Goal: Information Seeking & Learning: Find contact information

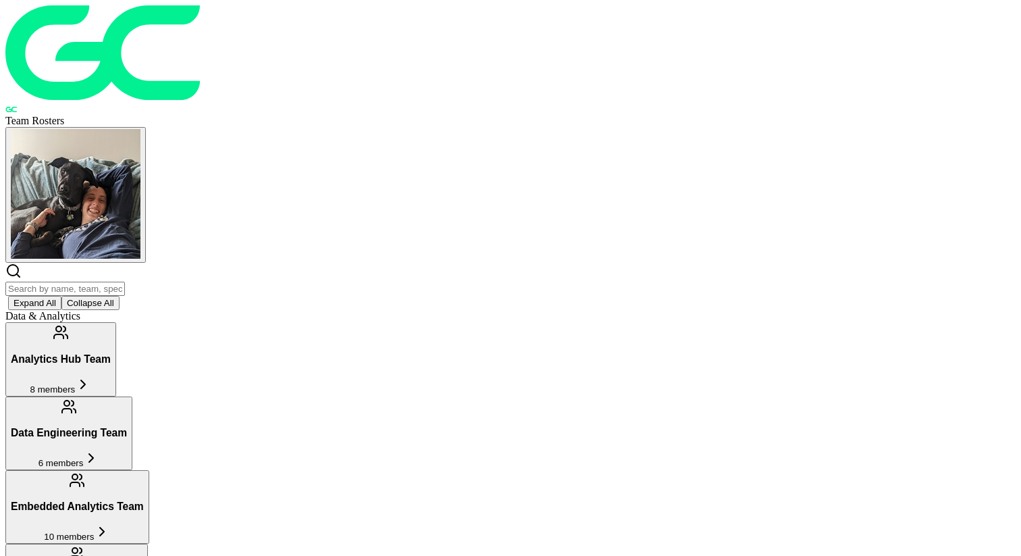
click at [111, 353] on h3 "Analytics Hub Team" at bounding box center [61, 359] width 100 height 12
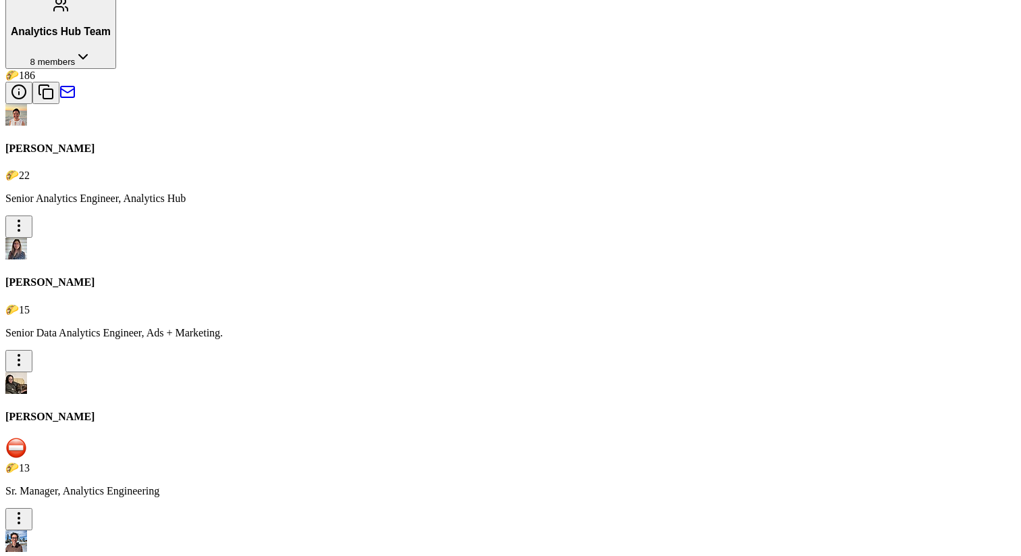
scroll to position [367, 0]
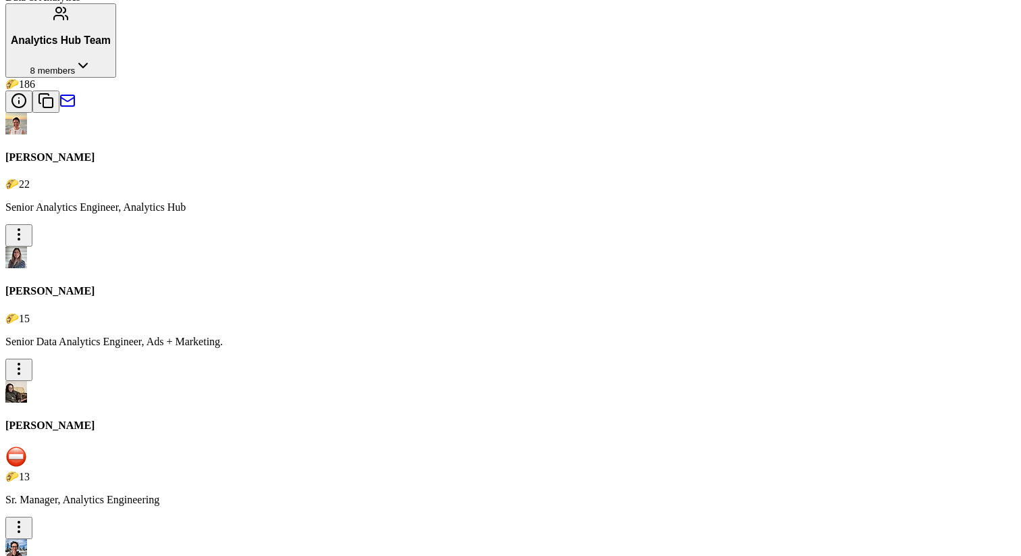
scroll to position [271, 0]
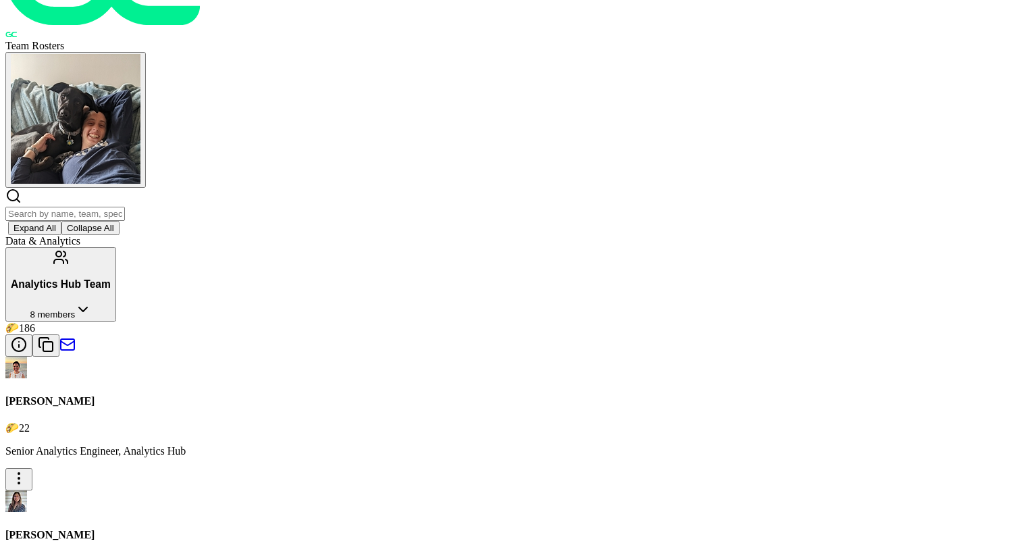
scroll to position [22, 0]
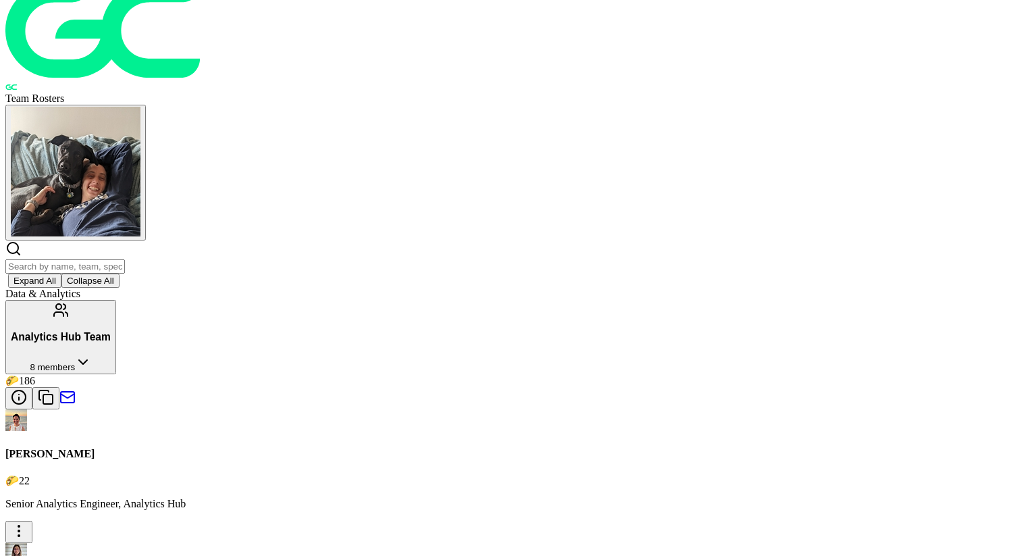
click at [116, 300] on button "Analytics Hub Team 8 members" at bounding box center [60, 337] width 111 height 74
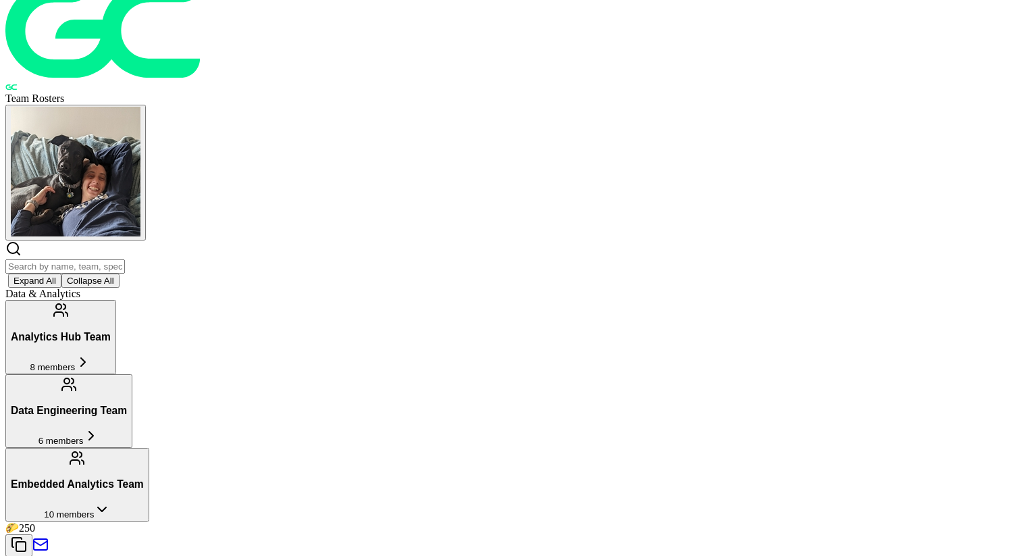
click at [144, 478] on h3 "Embedded Analytics Team" at bounding box center [77, 484] width 133 height 12
click at [132, 374] on button "Data Engineering Team 6 members" at bounding box center [68, 411] width 127 height 74
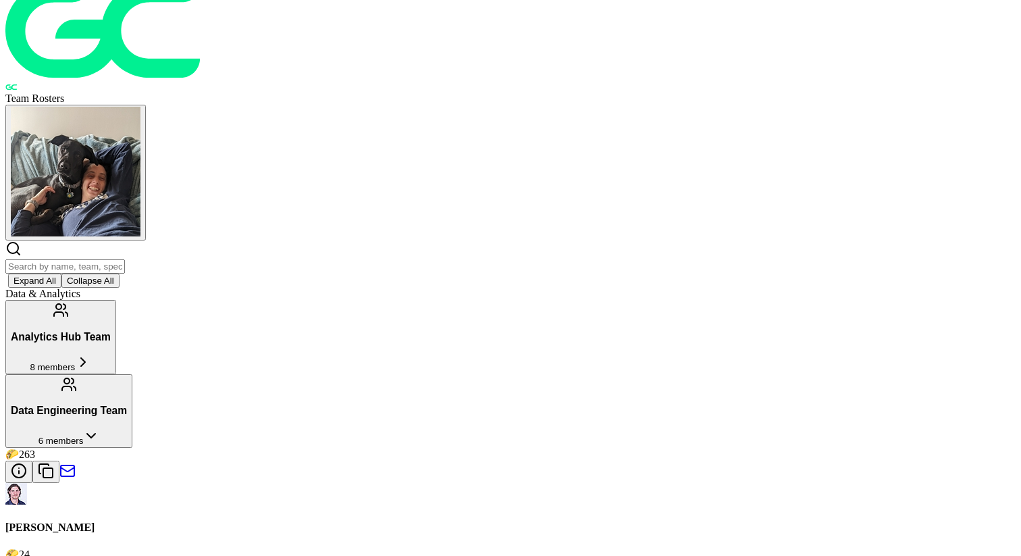
click at [132, 374] on button "Data Engineering Team 6 members" at bounding box center [68, 411] width 127 height 74
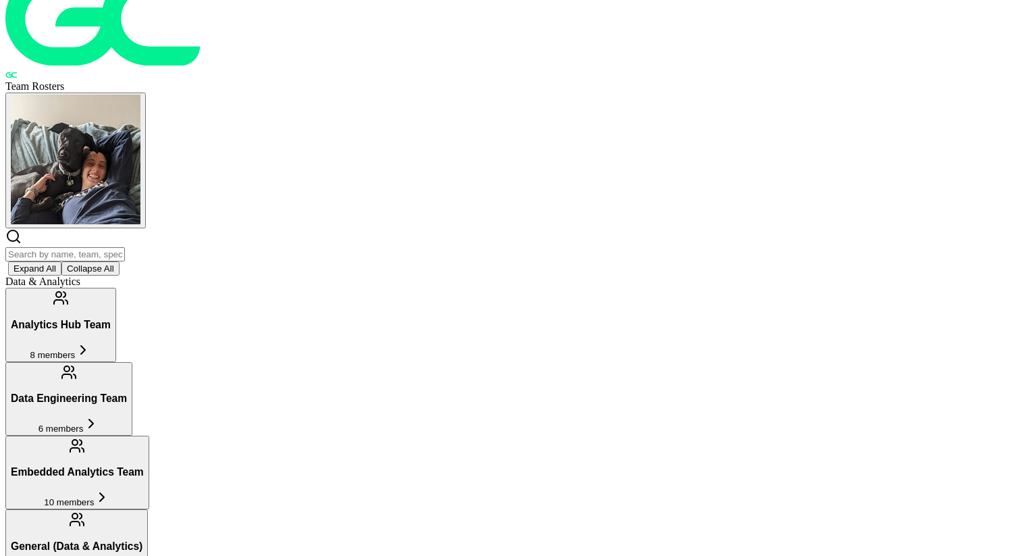
scroll to position [0, 0]
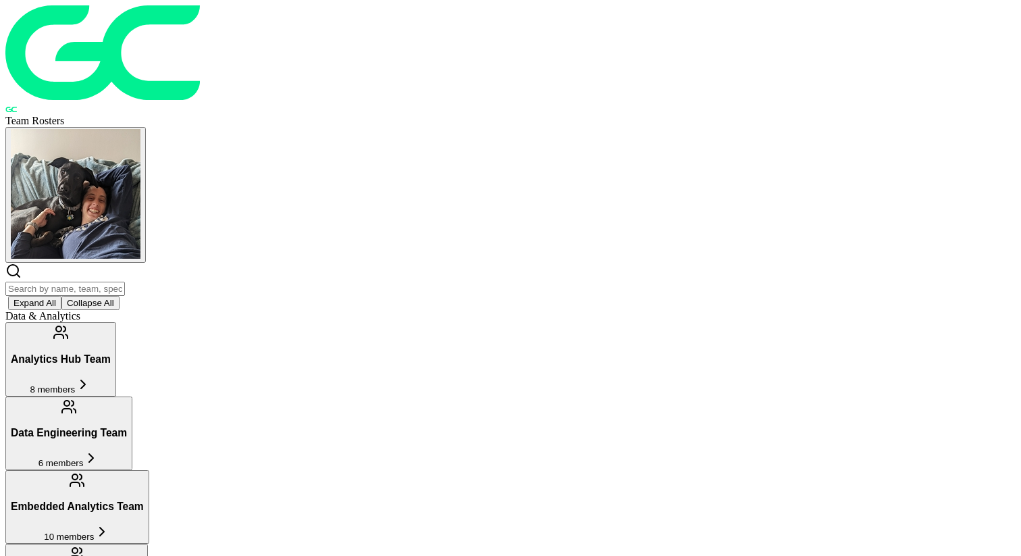
click at [132, 396] on button "Data Engineering Team 6 members" at bounding box center [68, 433] width 127 height 74
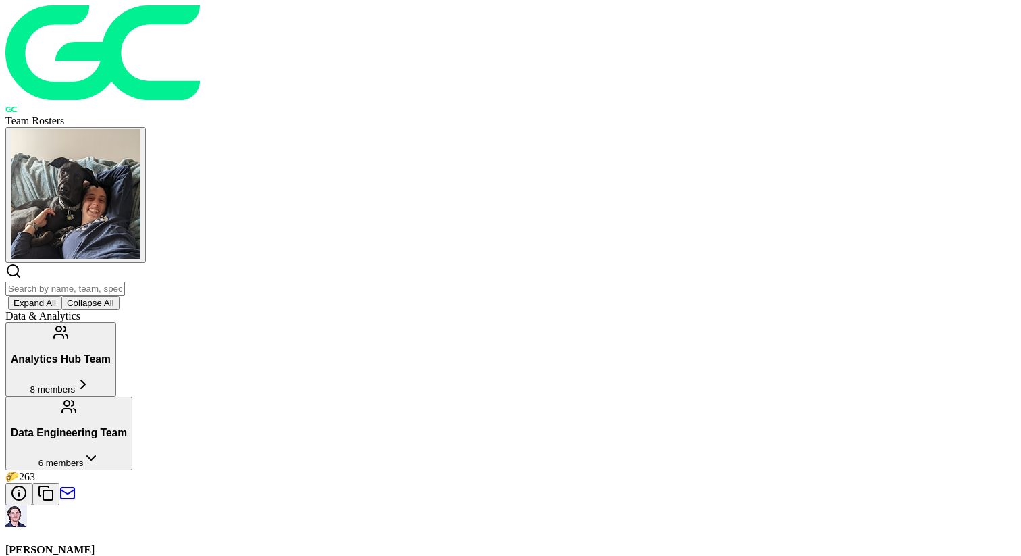
click at [127, 427] on h3 "Data Engineering Team" at bounding box center [69, 433] width 116 height 12
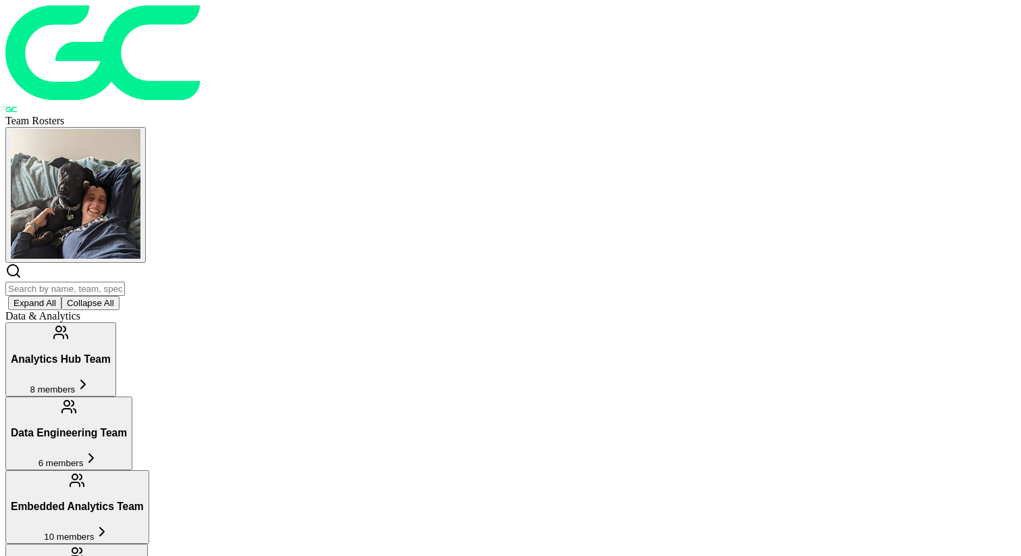
click at [132, 396] on button "Data Engineering Team 6 members" at bounding box center [68, 433] width 127 height 74
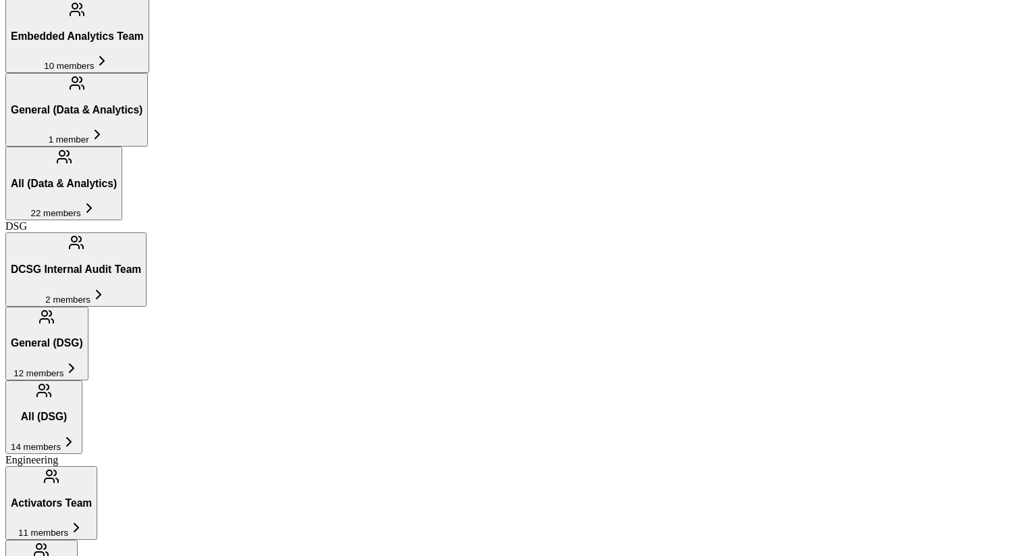
scroll to position [1511, 0]
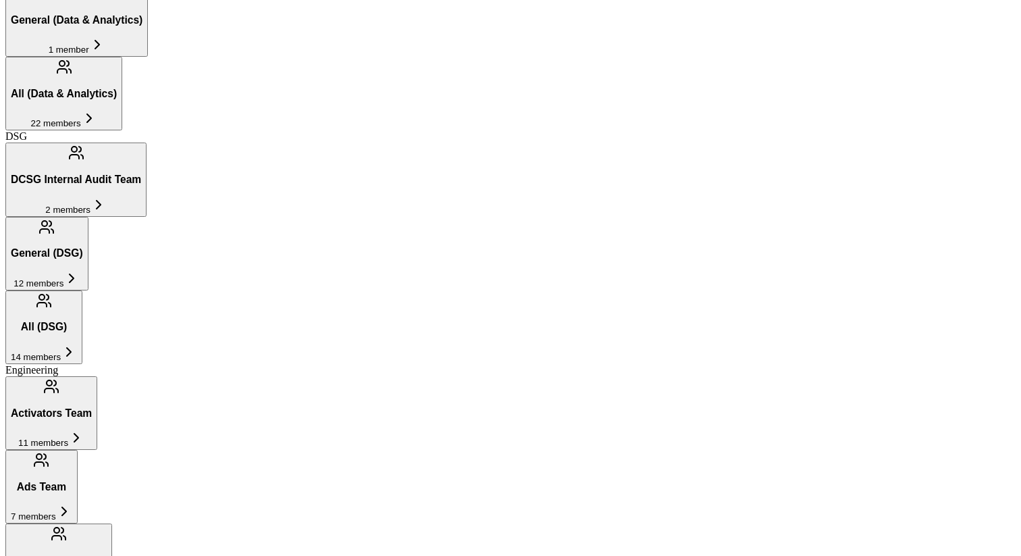
scroll to position [1493, 0]
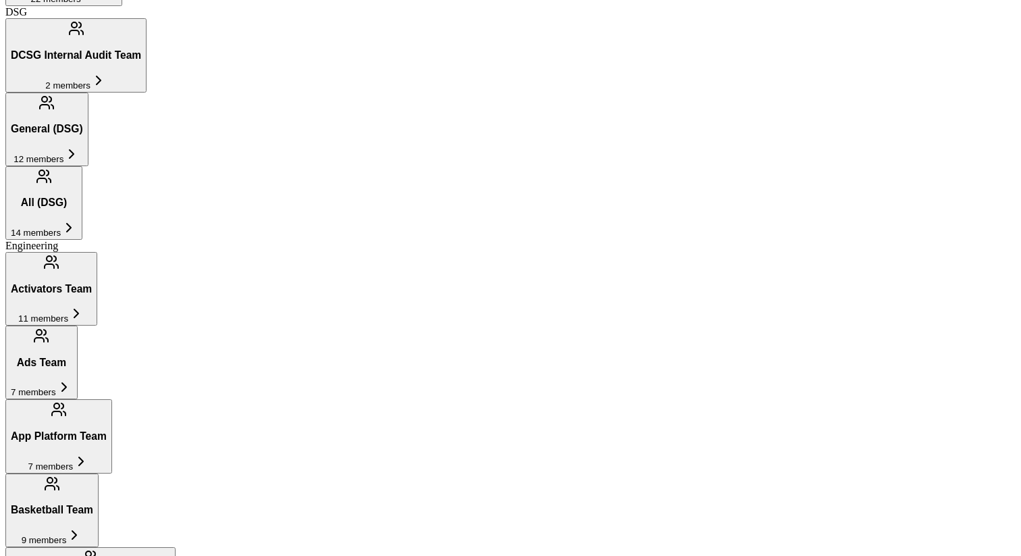
scroll to position [1635, 0]
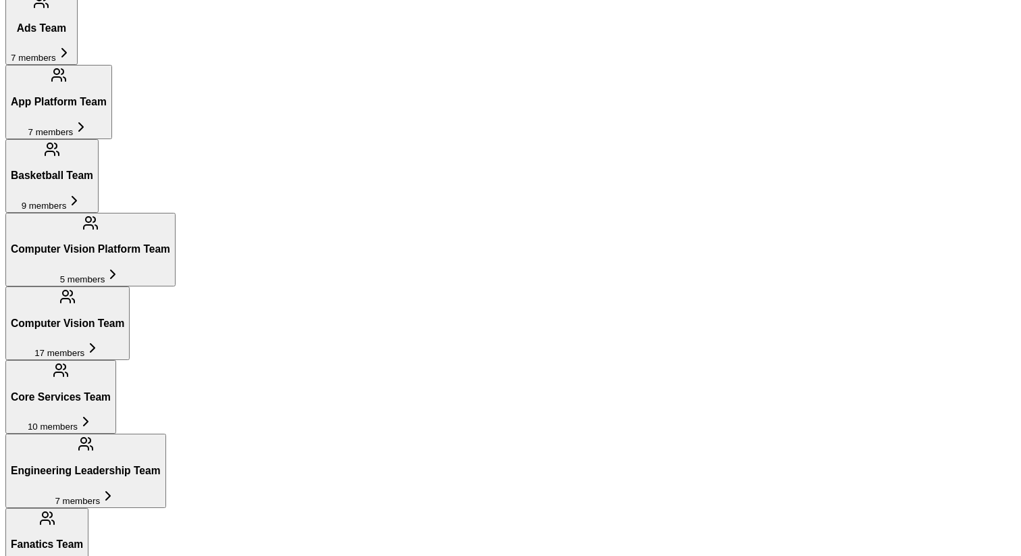
scroll to position [1958, 0]
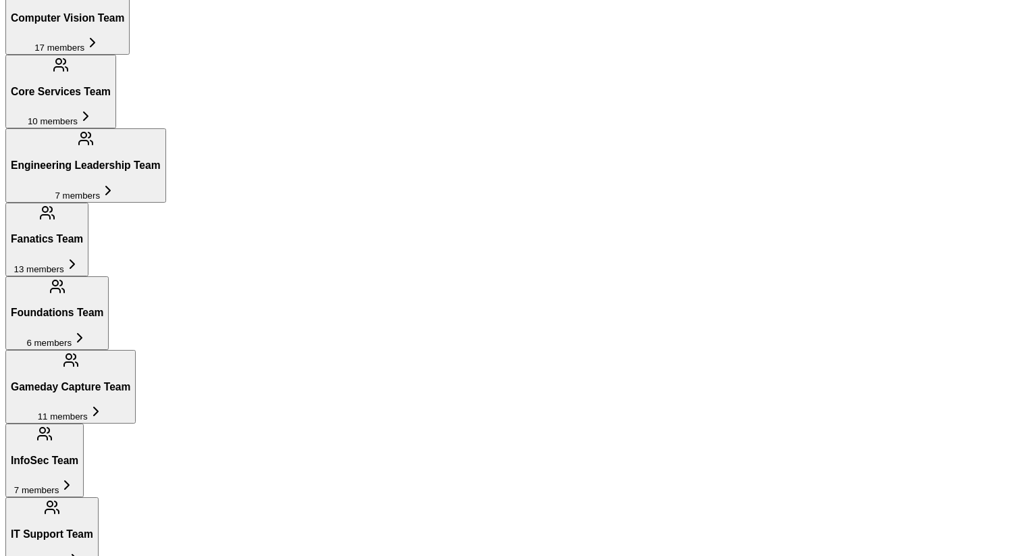
scroll to position [2274, 0]
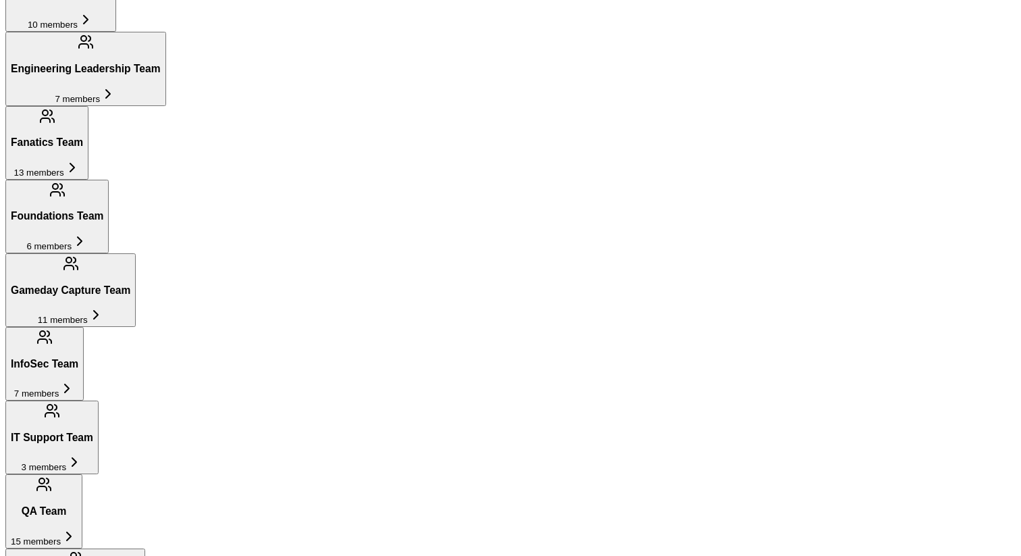
scroll to position [2399, 0]
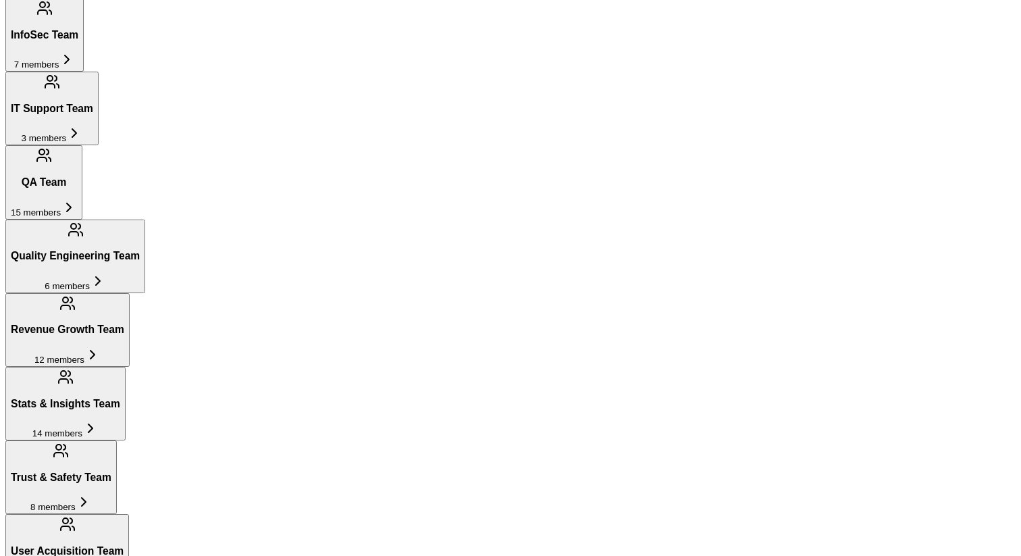
scroll to position [2594, 0]
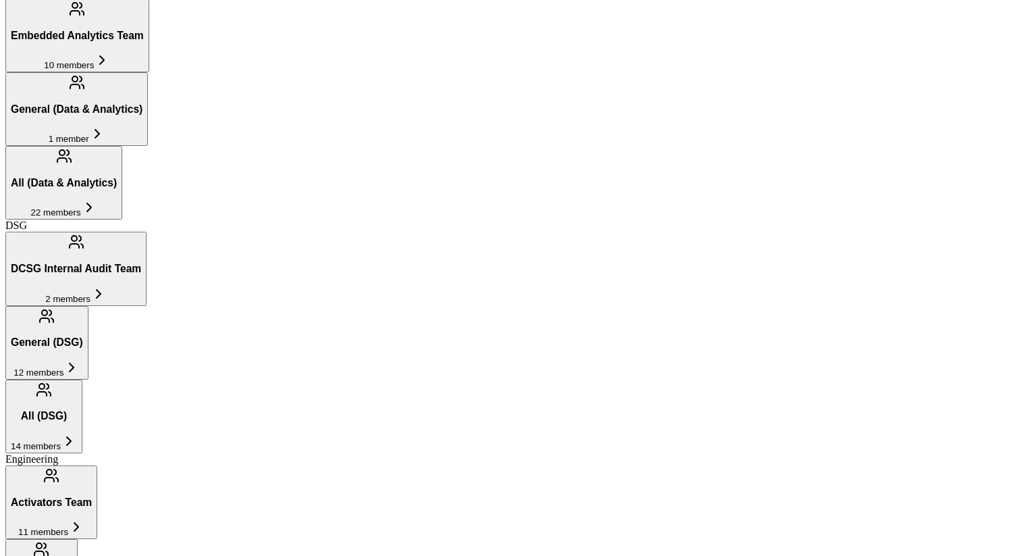
scroll to position [1378, 0]
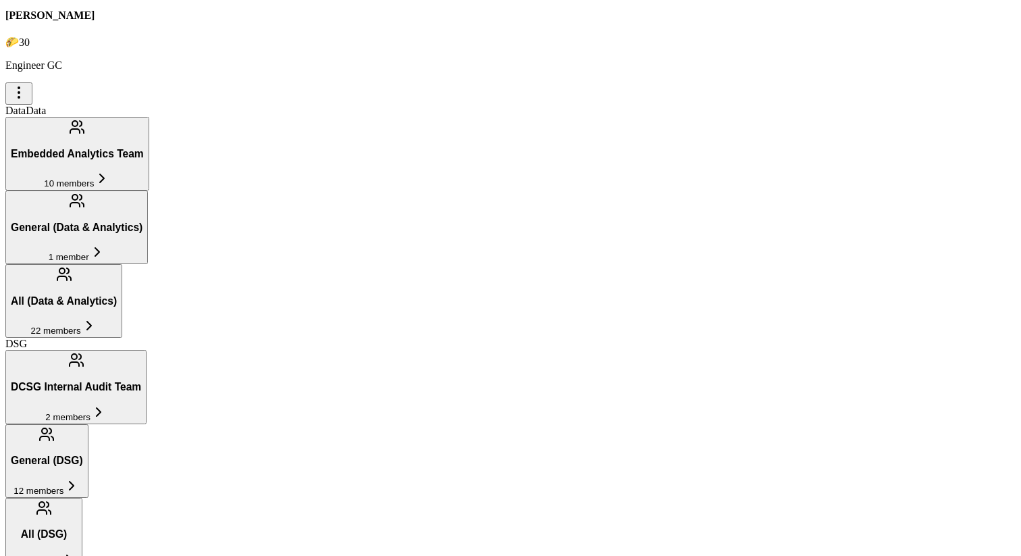
scroll to position [1270, 0]
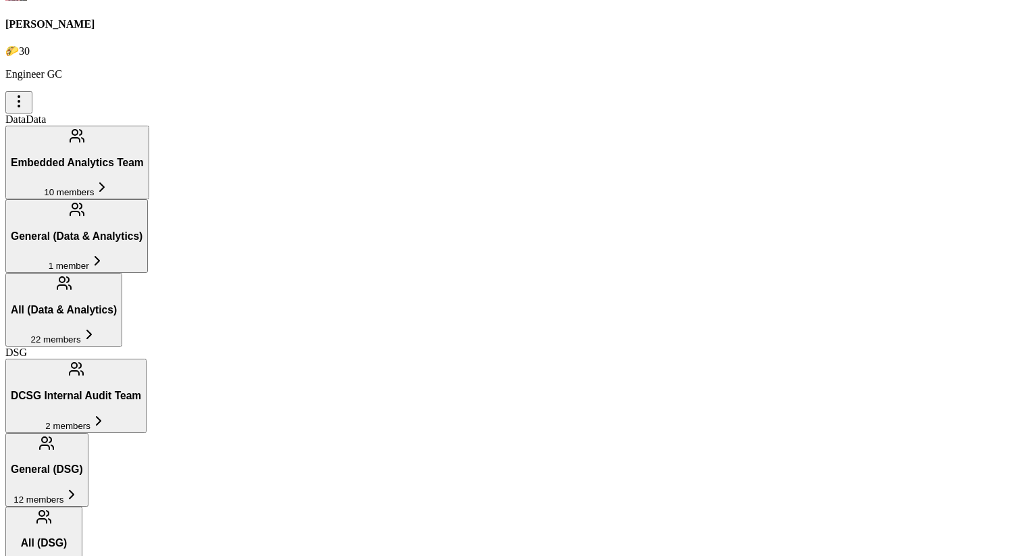
scroll to position [1290, 0]
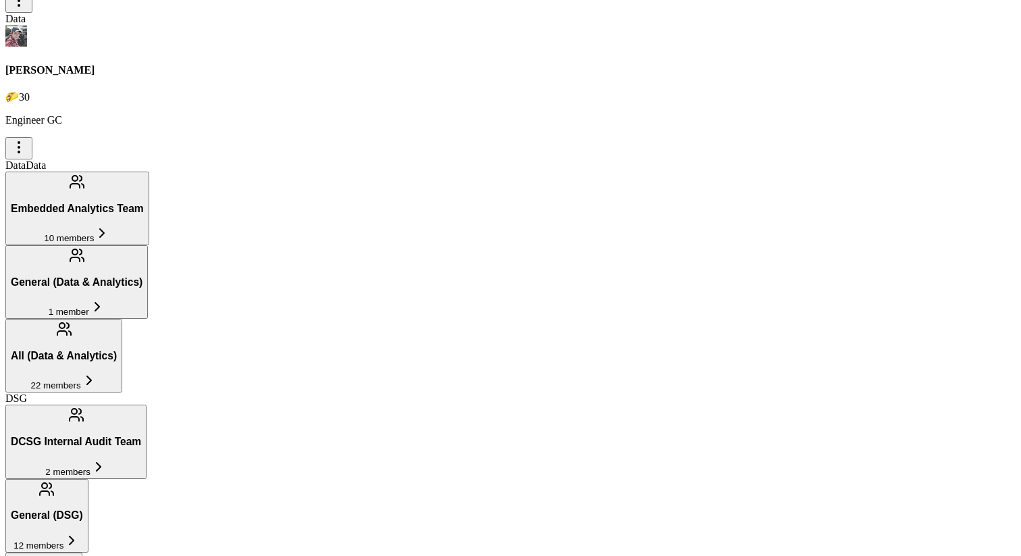
scroll to position [1230, 0]
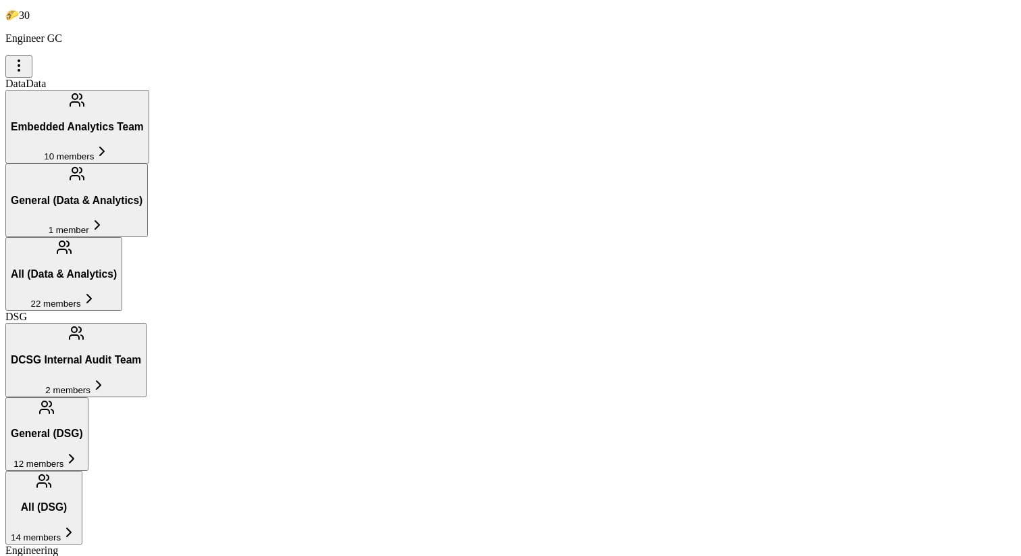
scroll to position [1316, 0]
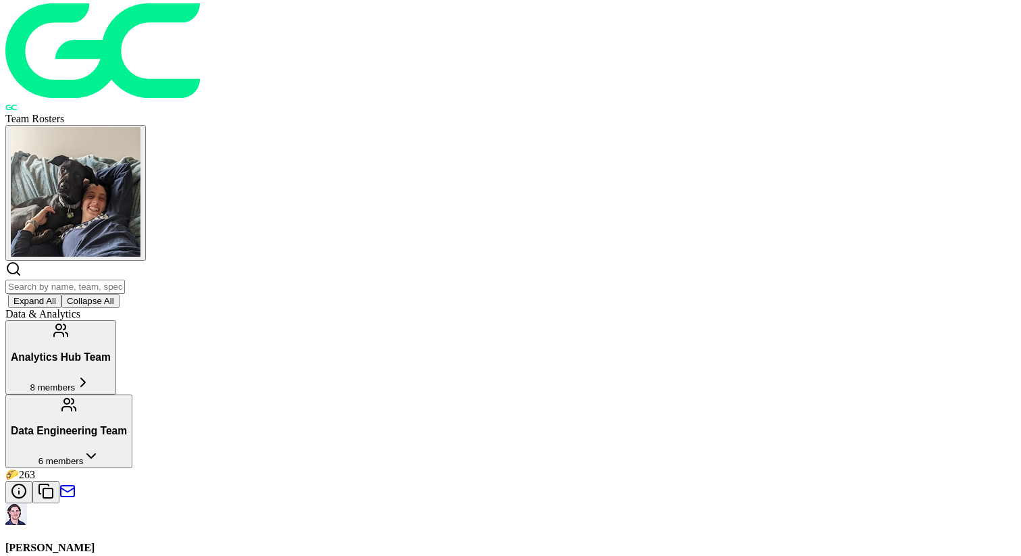
scroll to position [0, 0]
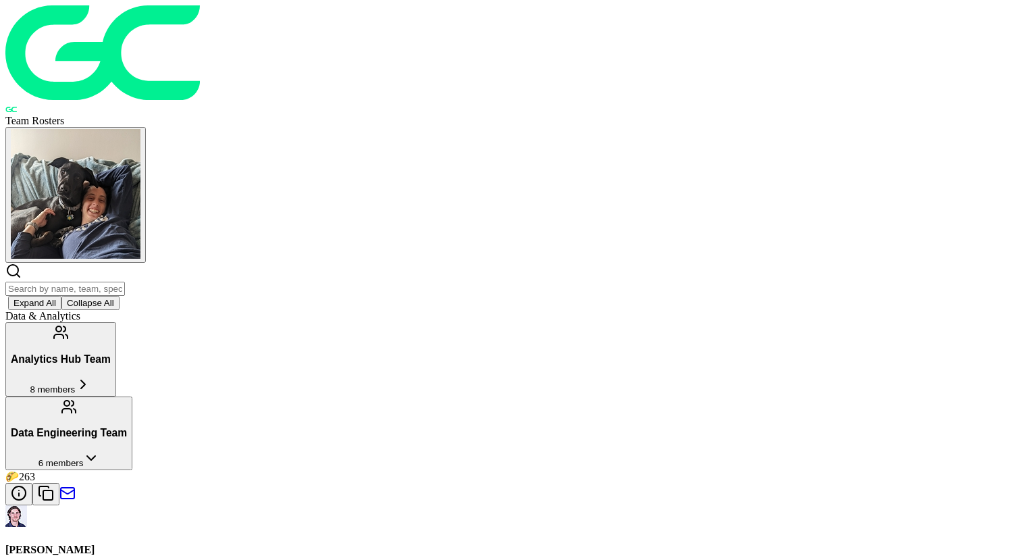
click at [127, 427] on h3 "Data Engineering Team" at bounding box center [69, 433] width 116 height 12
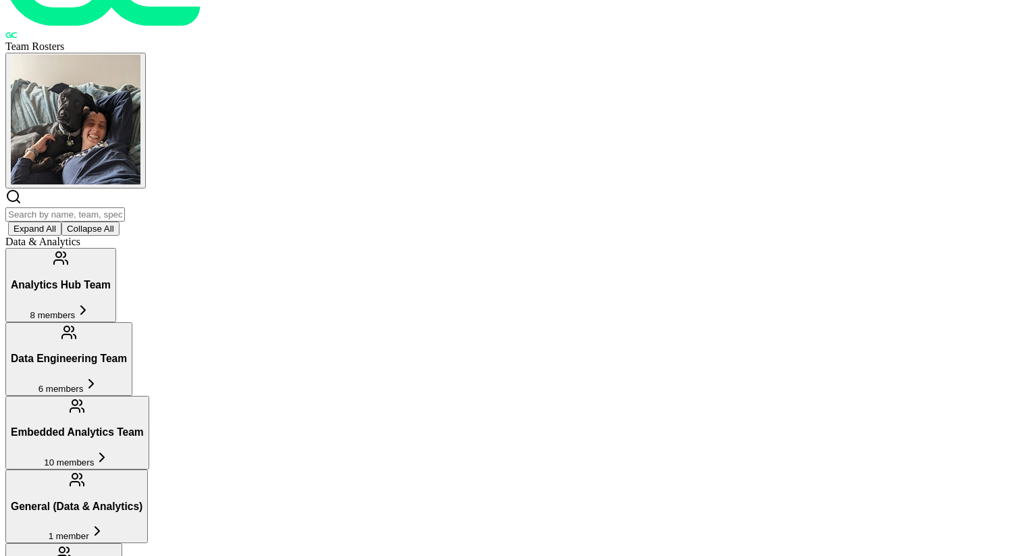
scroll to position [47, 0]
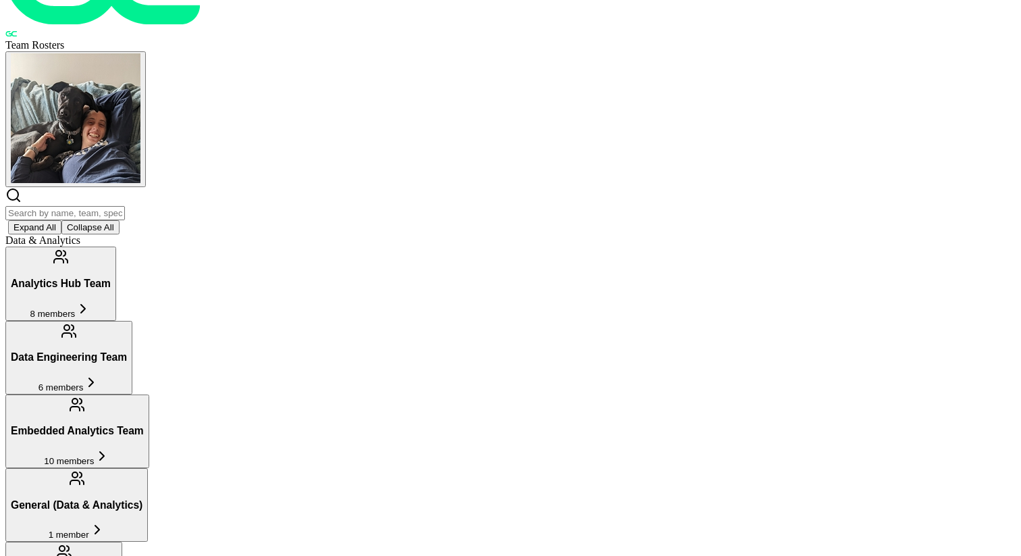
scroll to position [55, 0]
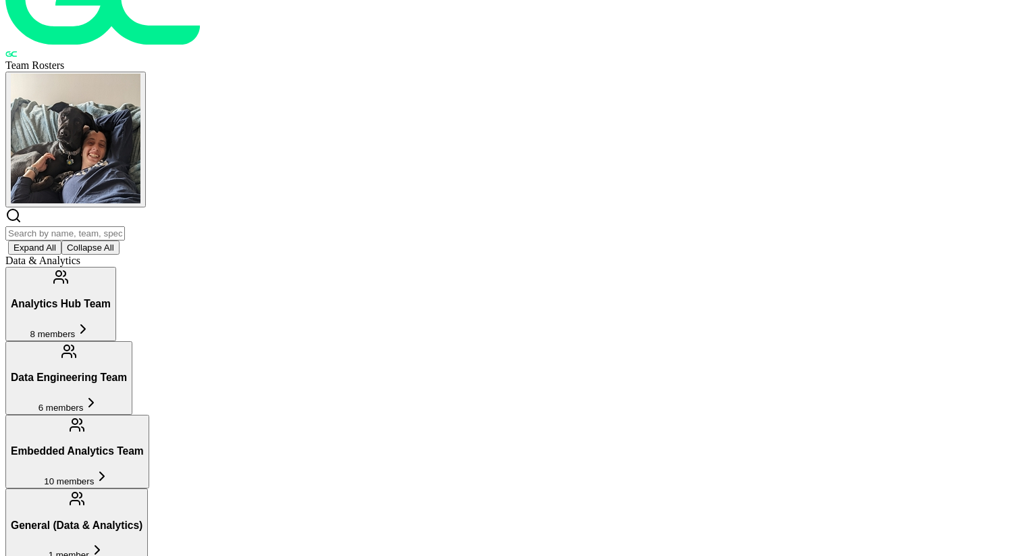
click at [125, 226] on input "text" at bounding box center [65, 233] width 120 height 14
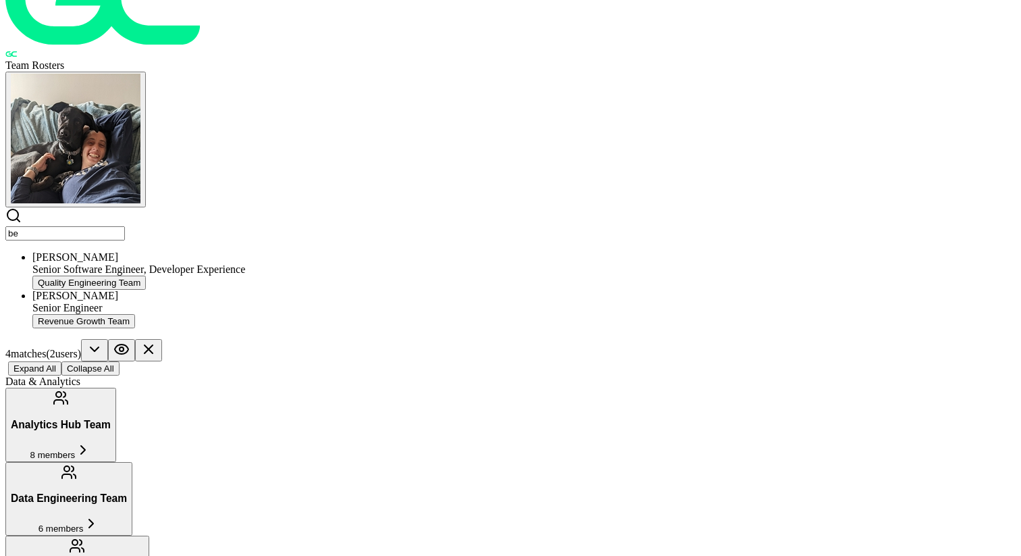
type input "b"
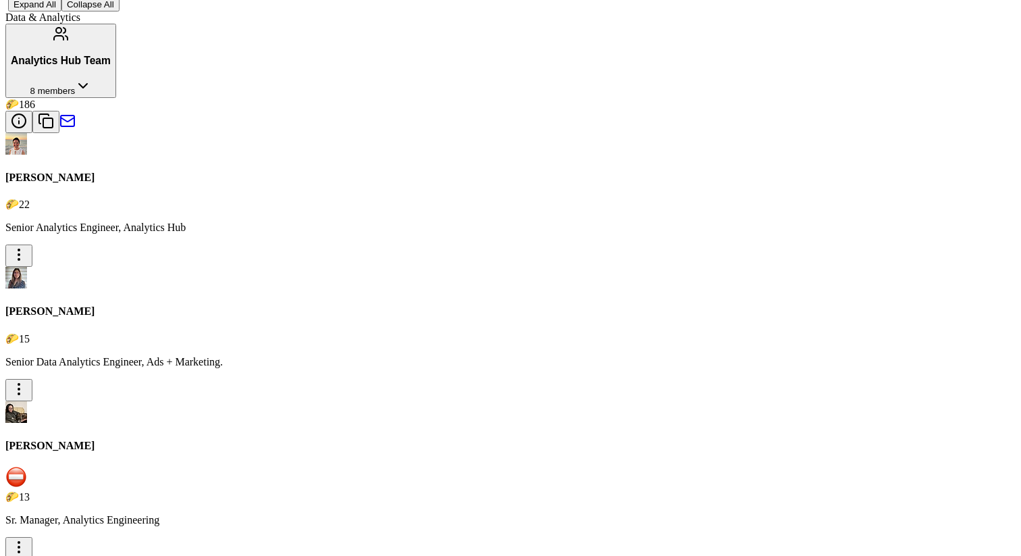
scroll to position [0, 0]
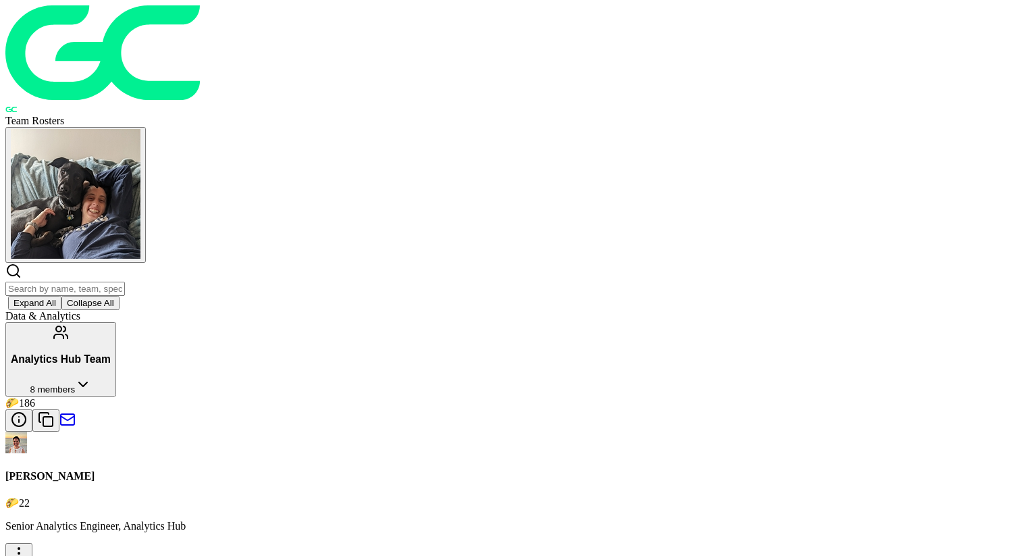
click at [120, 296] on button "Collapse All" at bounding box center [90, 303] width 58 height 14
